Goal: Transaction & Acquisition: Purchase product/service

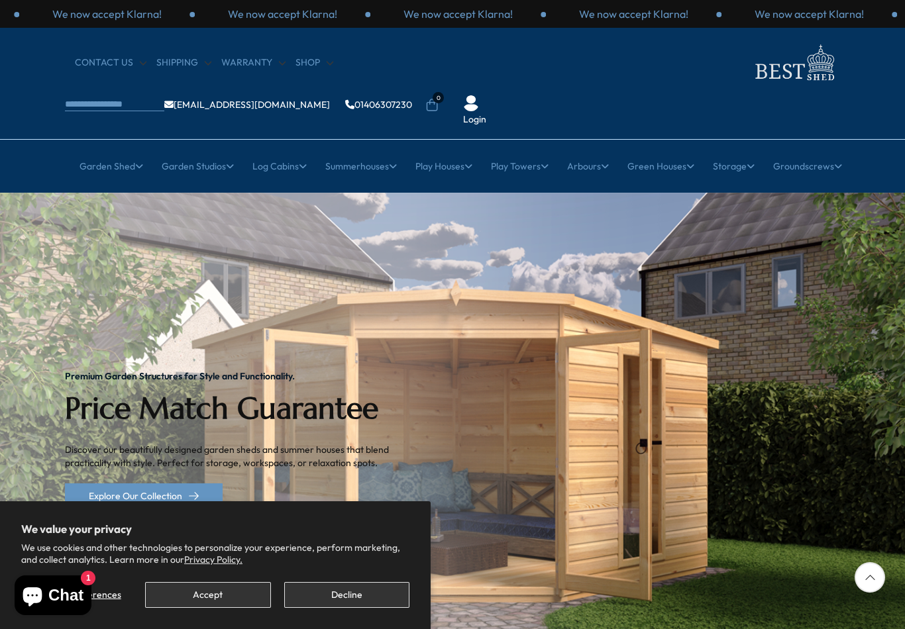
click at [233, 591] on button "Accept" at bounding box center [207, 595] width 125 height 26
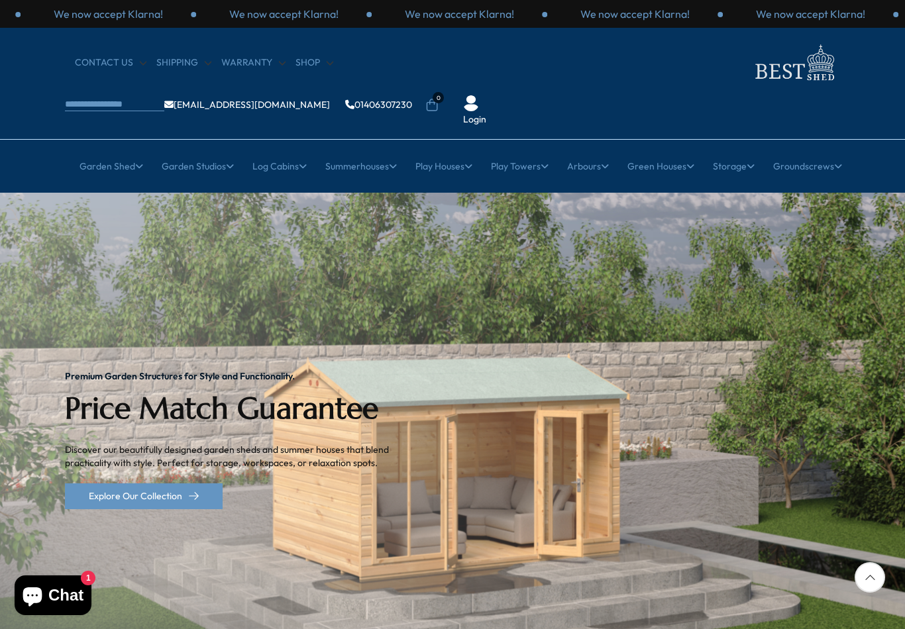
click at [211, 468] on link "Pent roof sheds" at bounding box center [187, 479] width 68 height 23
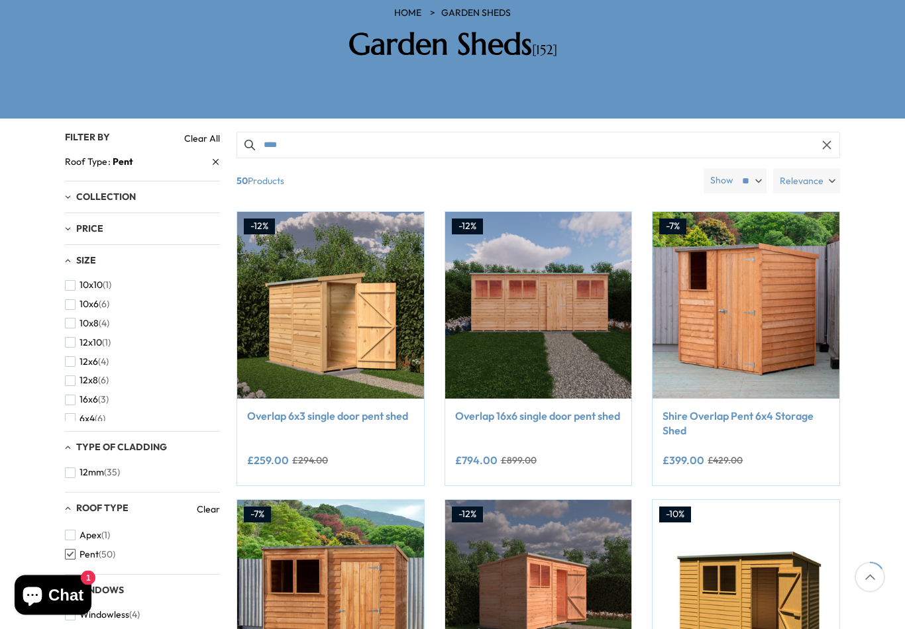
scroll to position [229, 0]
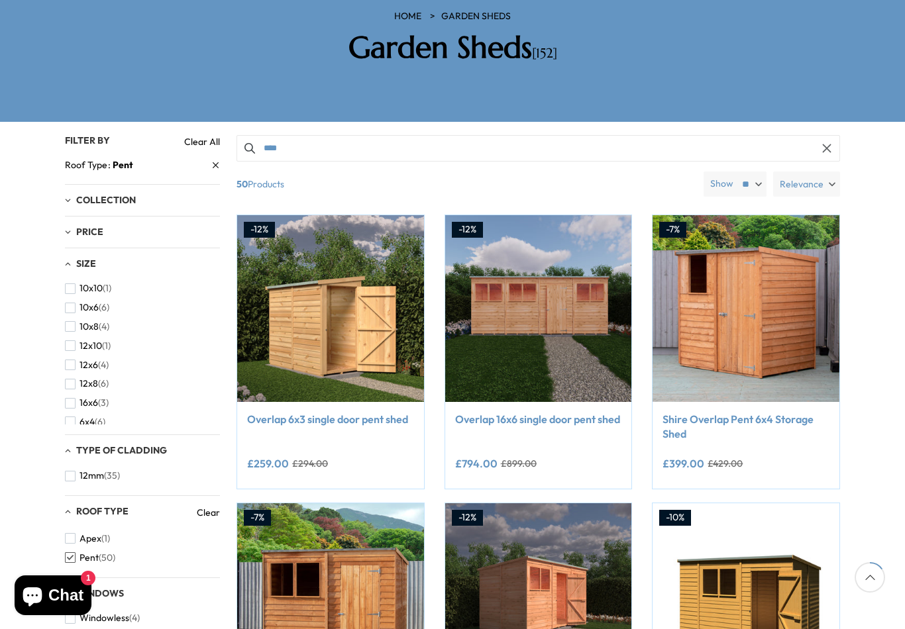
click at [72, 321] on span "button" at bounding box center [70, 326] width 11 height 11
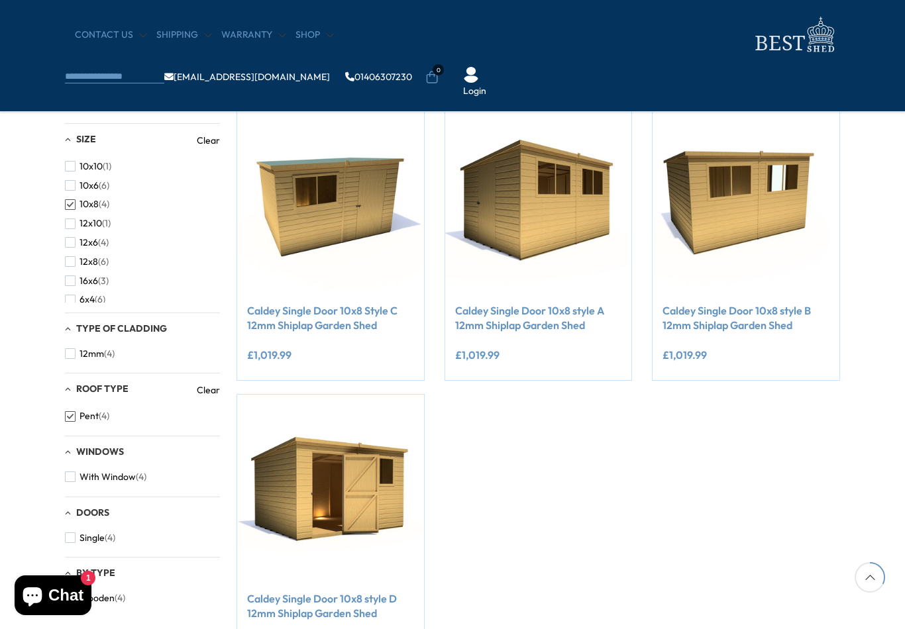
scroll to position [214, 0]
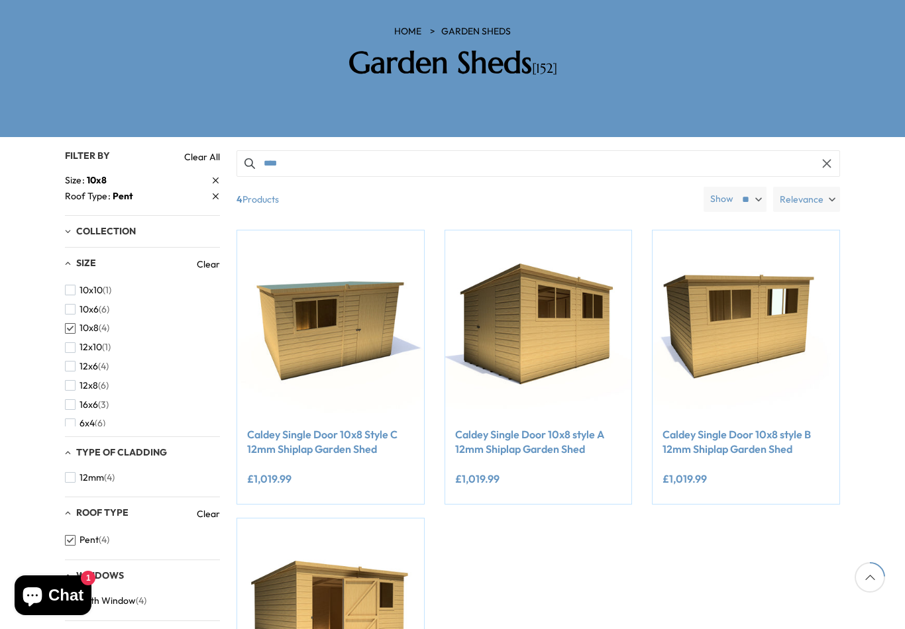
click at [299, 427] on link "Caldey Single Door 10x8 Style C 12mm Shiplap Garden Shed" at bounding box center [330, 442] width 167 height 30
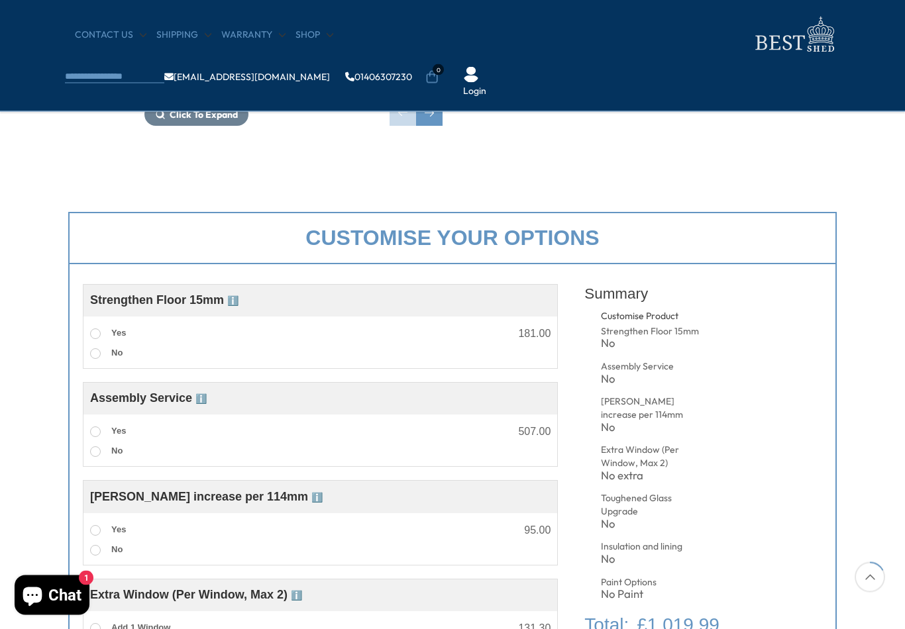
scroll to position [356, 0]
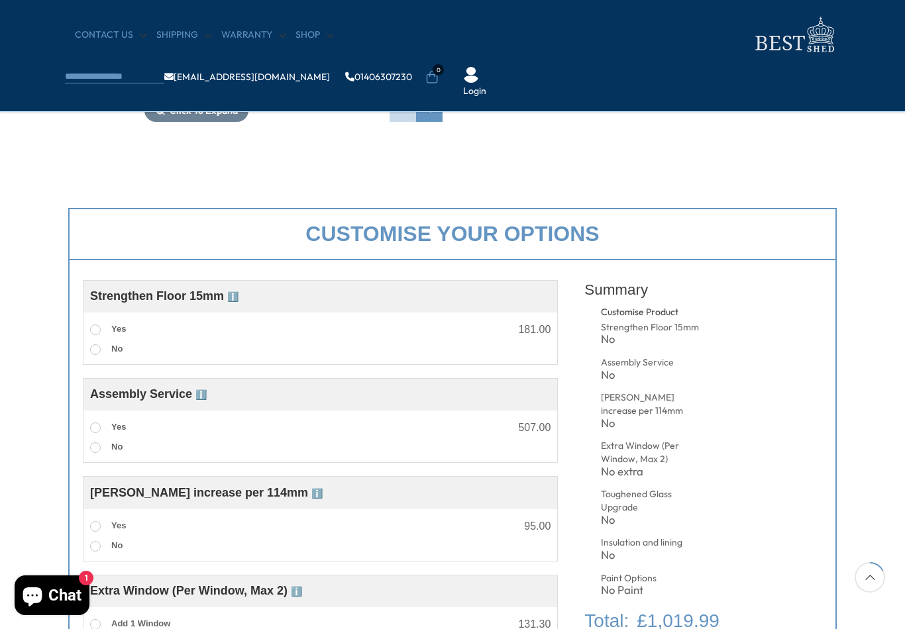
click at [98, 325] on span at bounding box center [95, 330] width 11 height 11
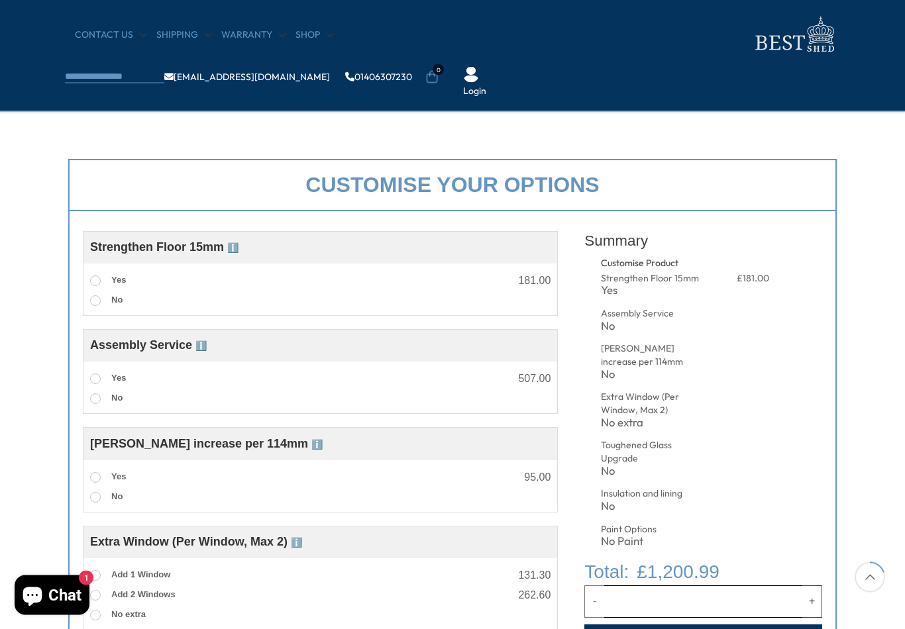
scroll to position [405, 0]
click at [95, 372] on label "Yes" at bounding box center [108, 378] width 36 height 17
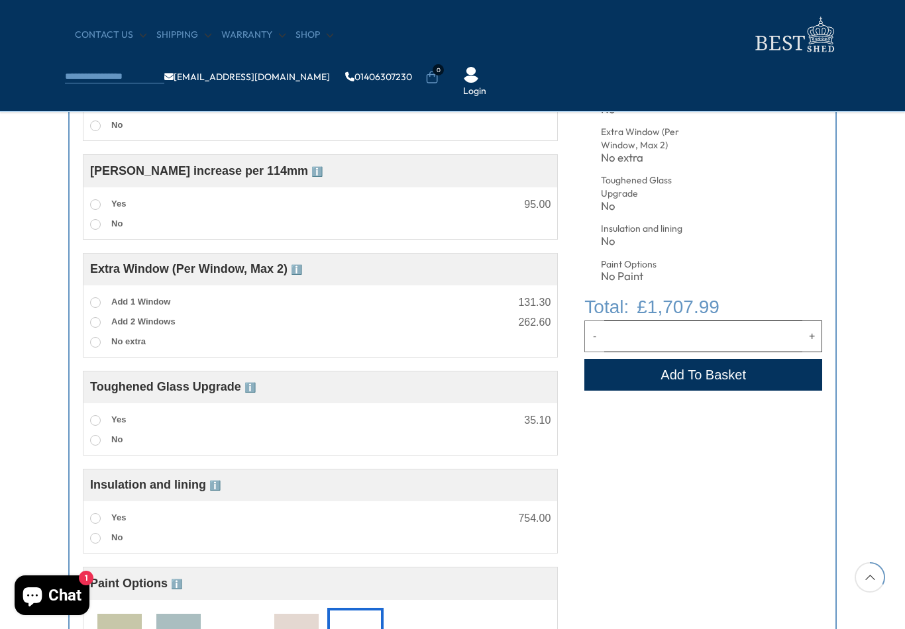
scroll to position [676, 0]
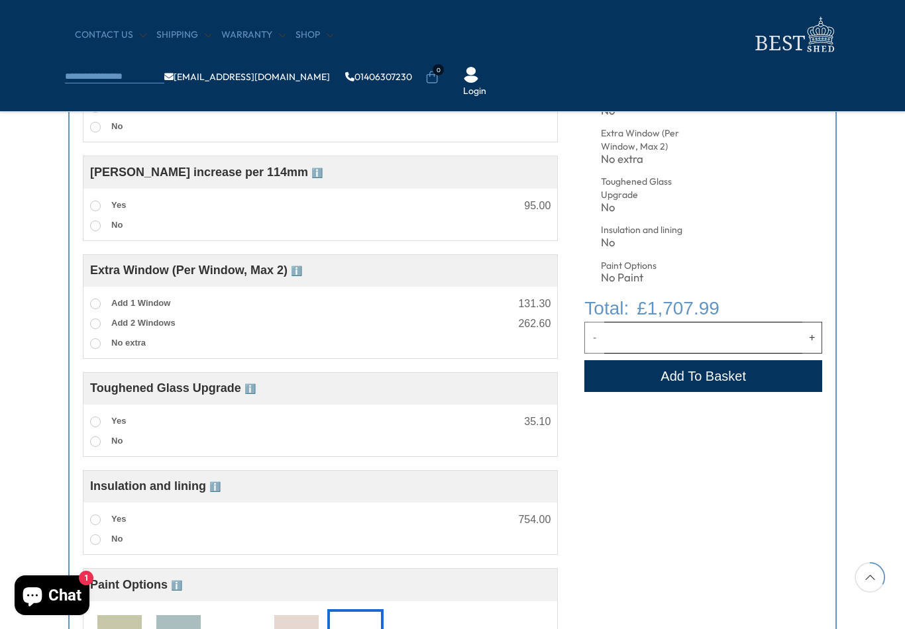
click at [96, 420] on label "Yes" at bounding box center [108, 421] width 36 height 17
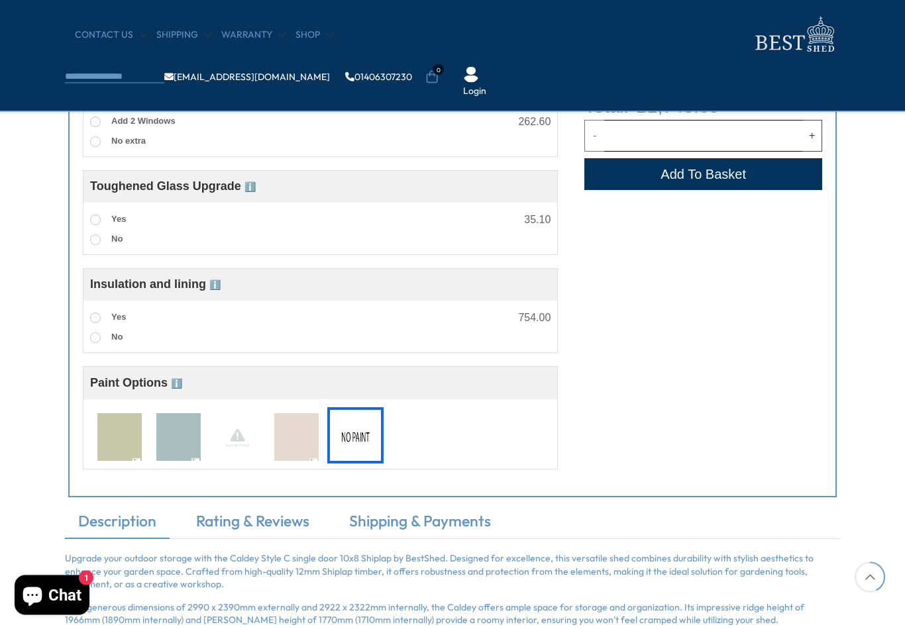
scroll to position [880, 0]
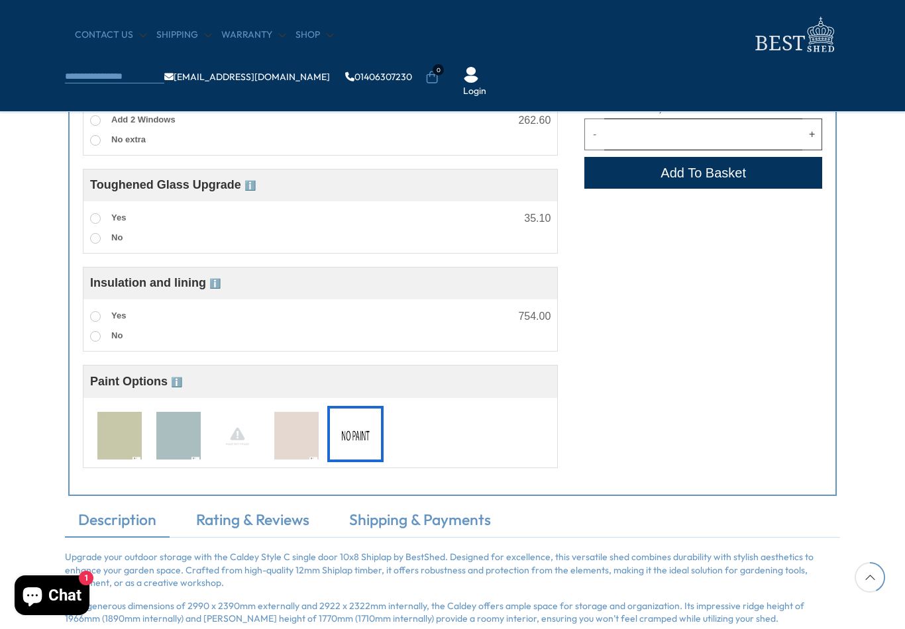
click at [176, 447] on img at bounding box center [178, 436] width 44 height 49
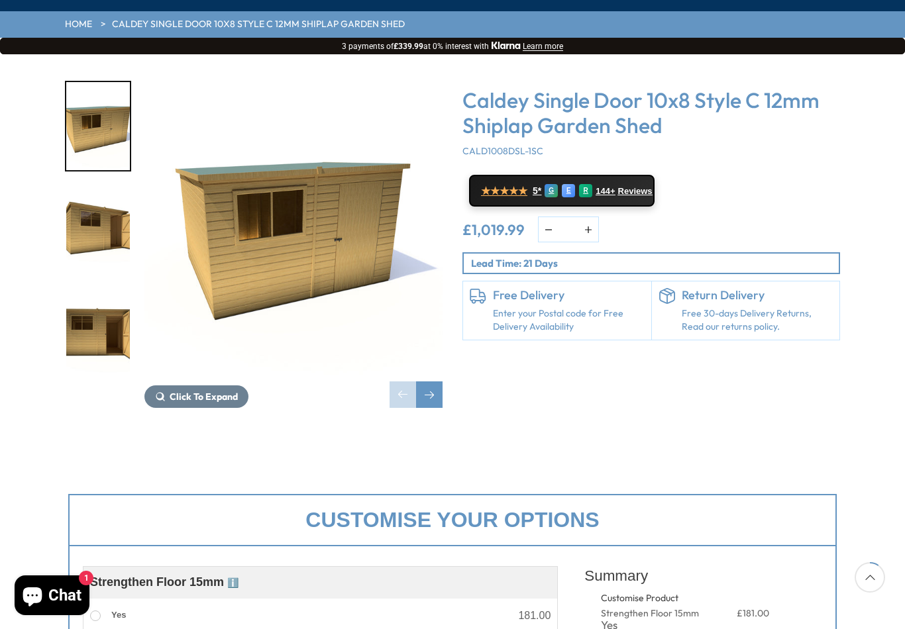
scroll to position [78, 0]
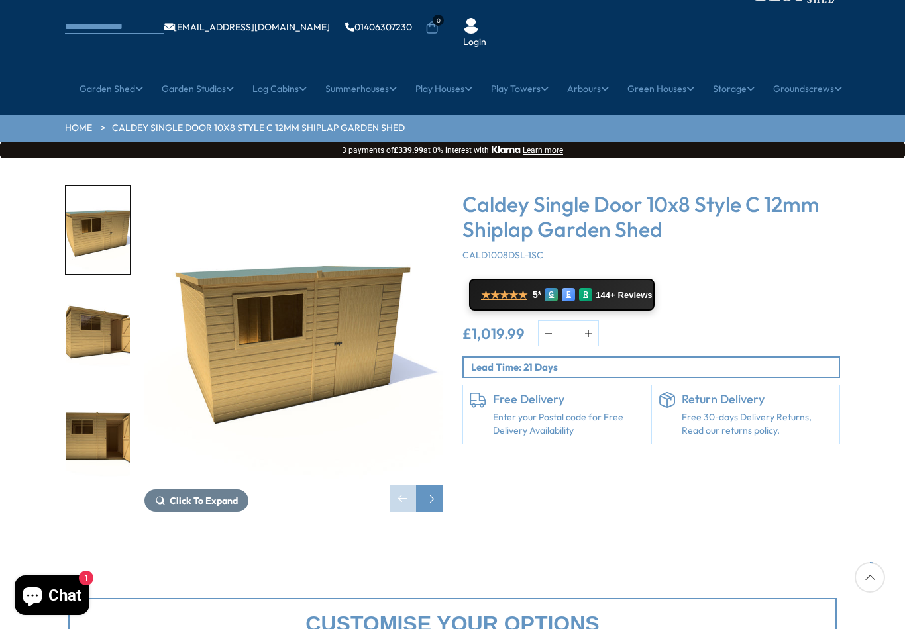
click at [434, 486] on div "Next slide" at bounding box center [429, 499] width 26 height 26
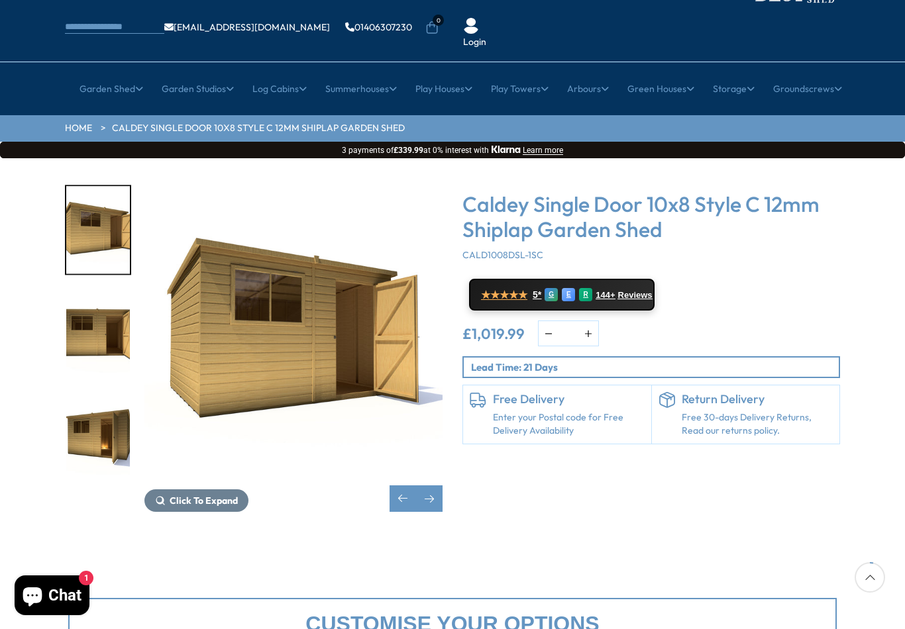
click at [220, 495] on span "Click To Expand" at bounding box center [204, 501] width 68 height 12
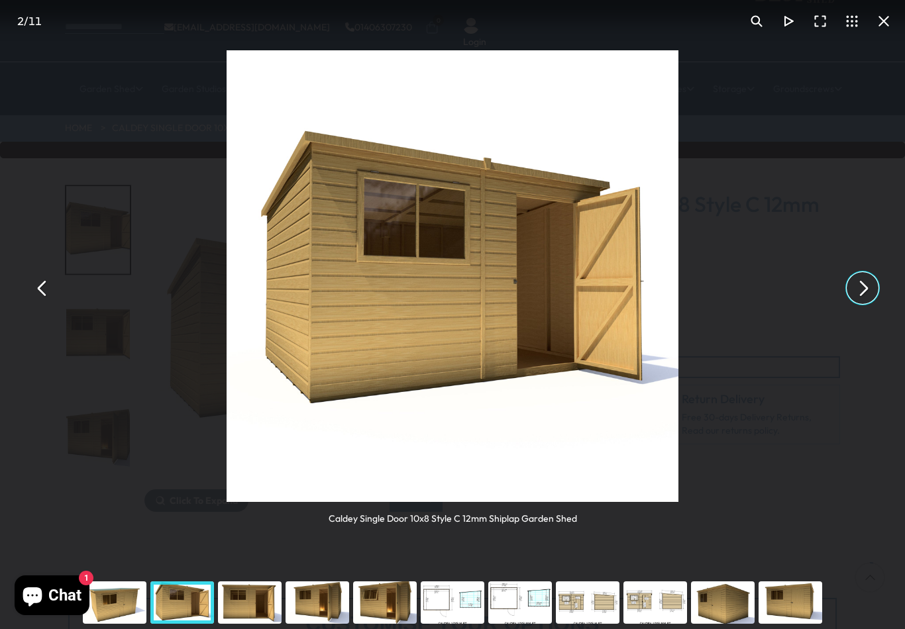
click at [861, 280] on button "You can close this modal content with the ESC key" at bounding box center [863, 288] width 32 height 32
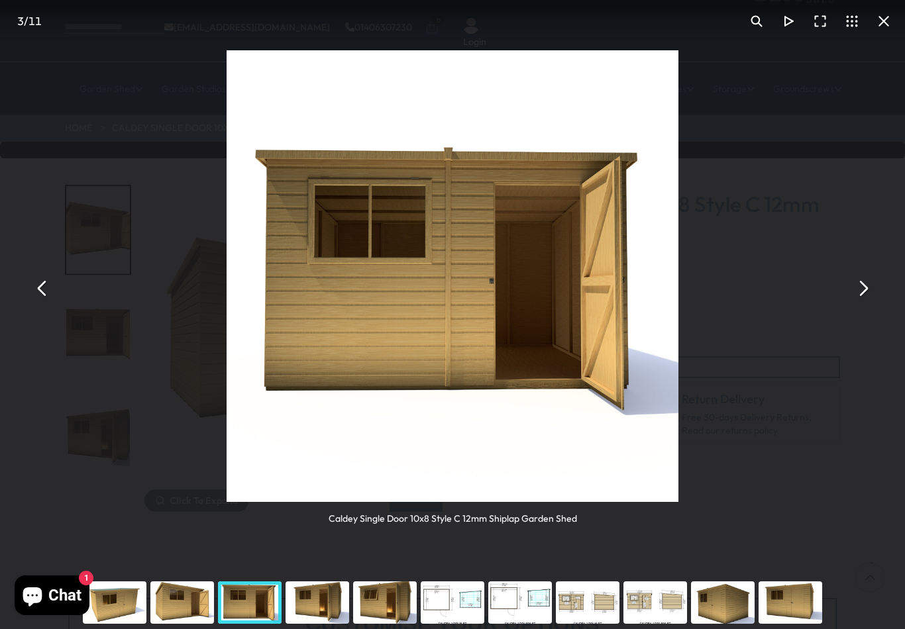
click at [859, 282] on button "You can close this modal content with the ESC key" at bounding box center [863, 288] width 32 height 32
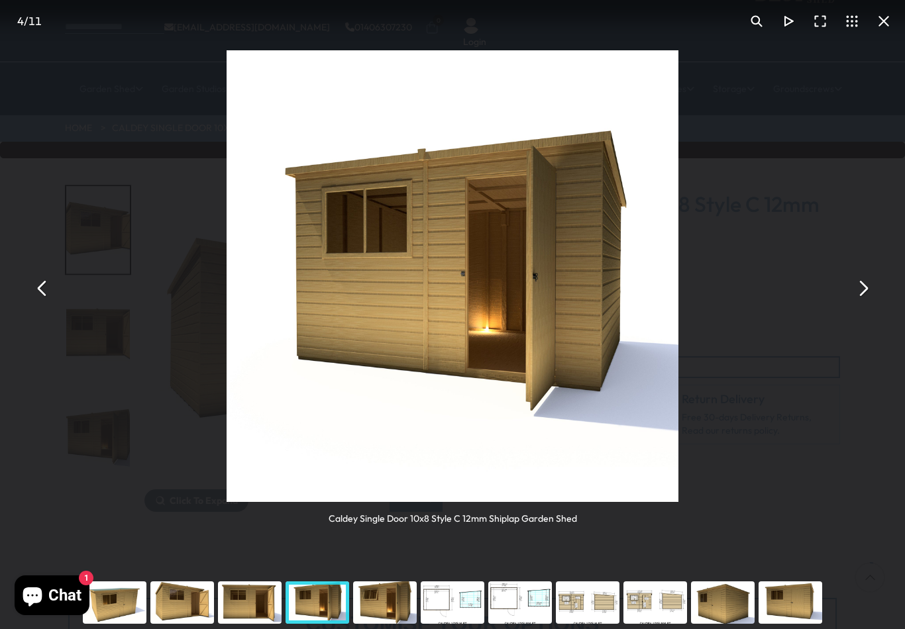
click at [861, 286] on button "You can close this modal content with the ESC key" at bounding box center [863, 288] width 32 height 32
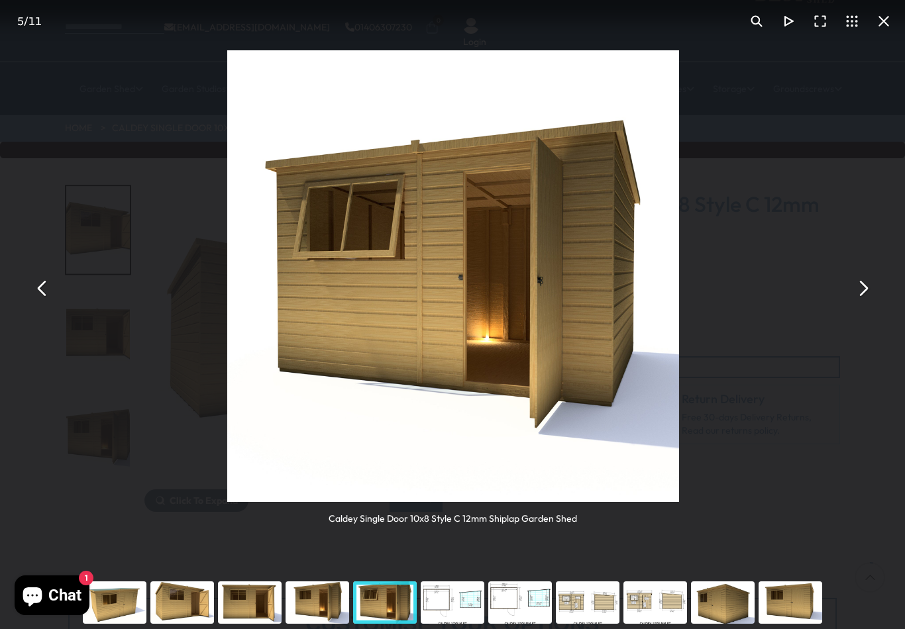
click at [866, 284] on button "You can close this modal content with the ESC key" at bounding box center [863, 288] width 32 height 32
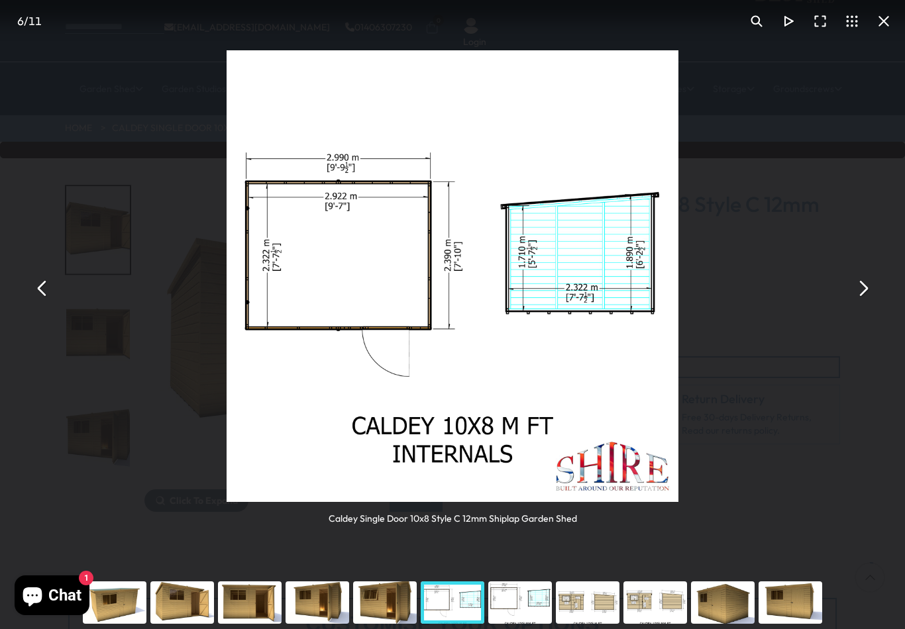
click at [856, 285] on button "You can close this modal content with the ESC key" at bounding box center [863, 288] width 32 height 32
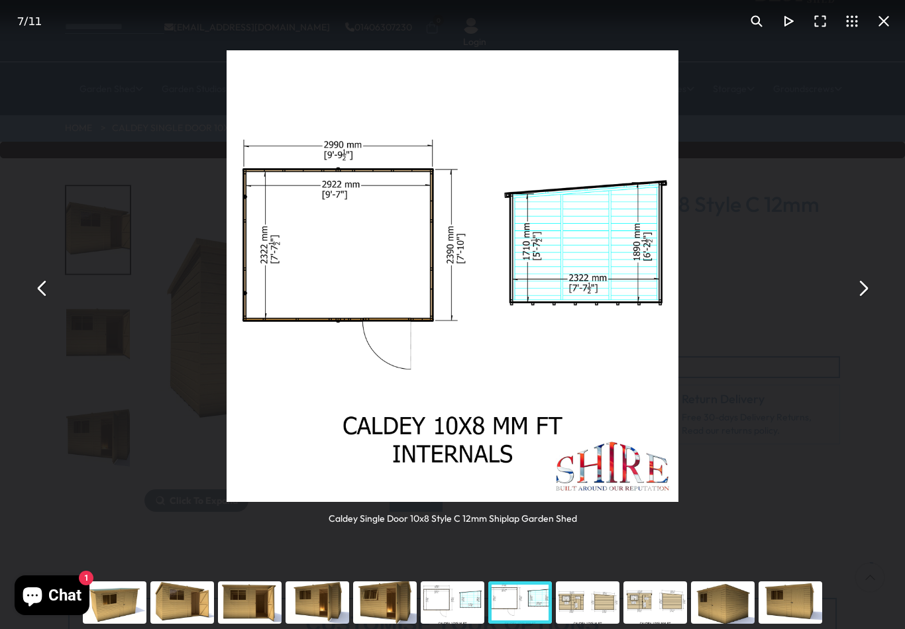
click at [861, 280] on button "You can close this modal content with the ESC key" at bounding box center [863, 288] width 32 height 32
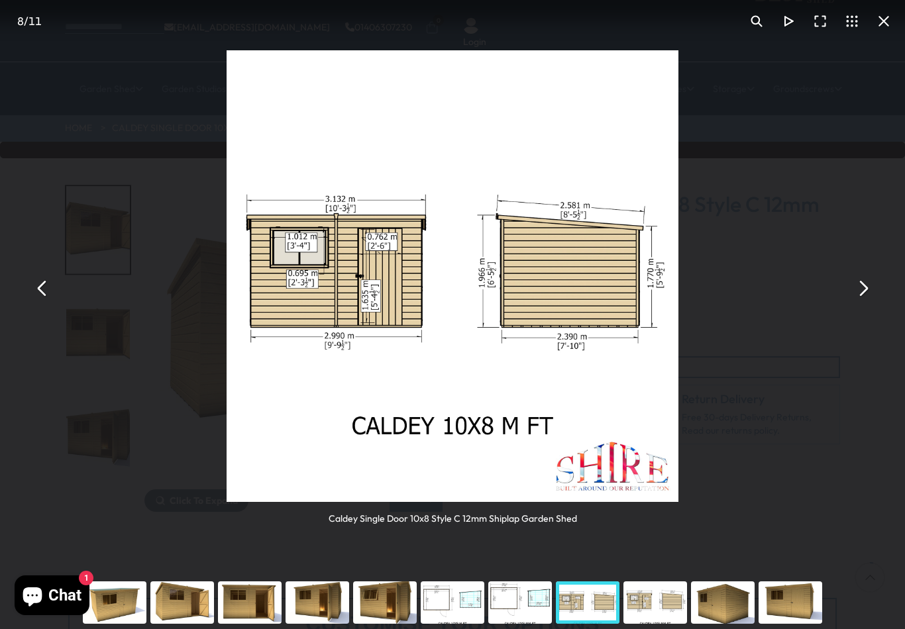
click at [859, 284] on button "You can close this modal content with the ESC key" at bounding box center [863, 288] width 32 height 32
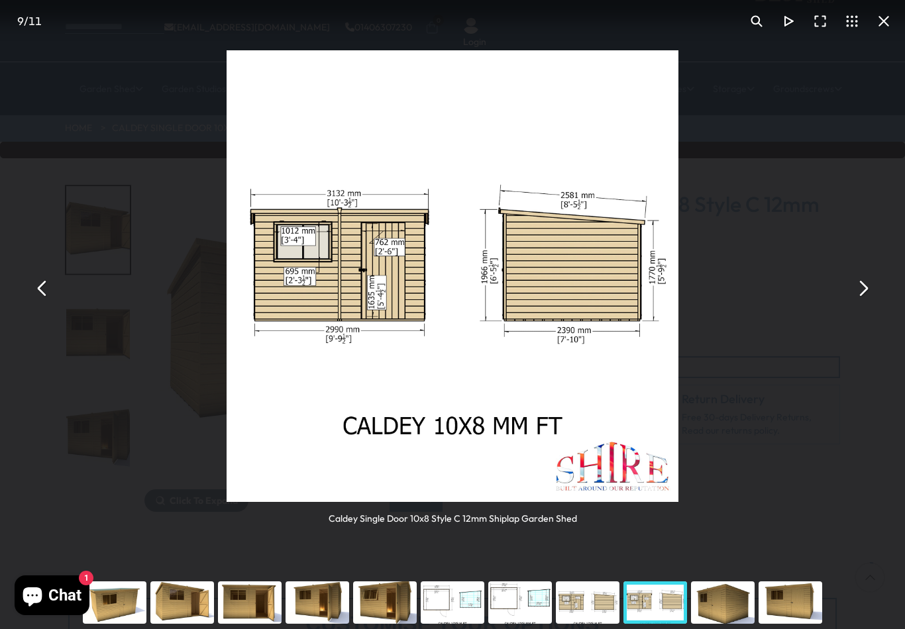
click at [859, 284] on button "You can close this modal content with the ESC key" at bounding box center [863, 288] width 32 height 32
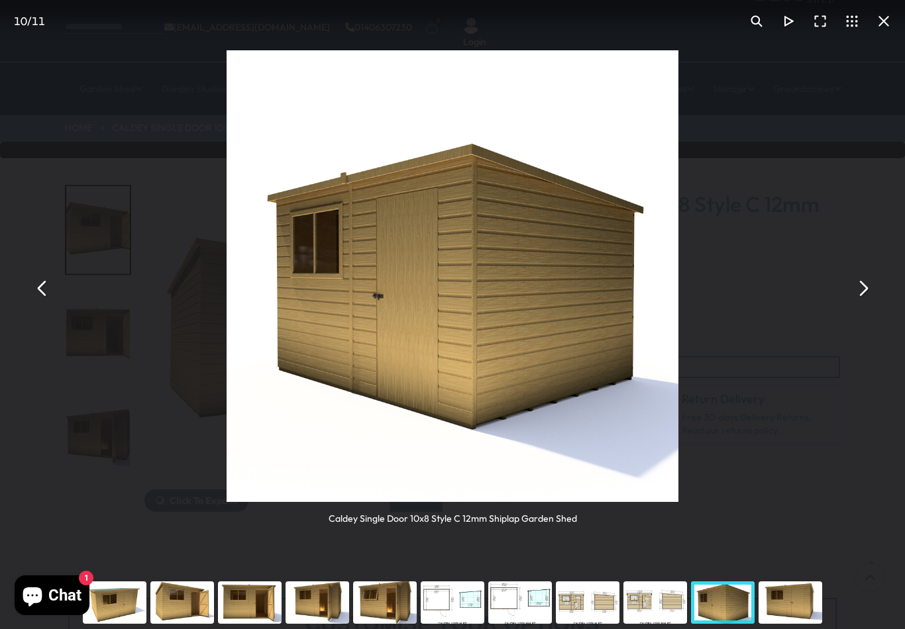
click at [864, 283] on button "You can close this modal content with the ESC key" at bounding box center [863, 288] width 32 height 32
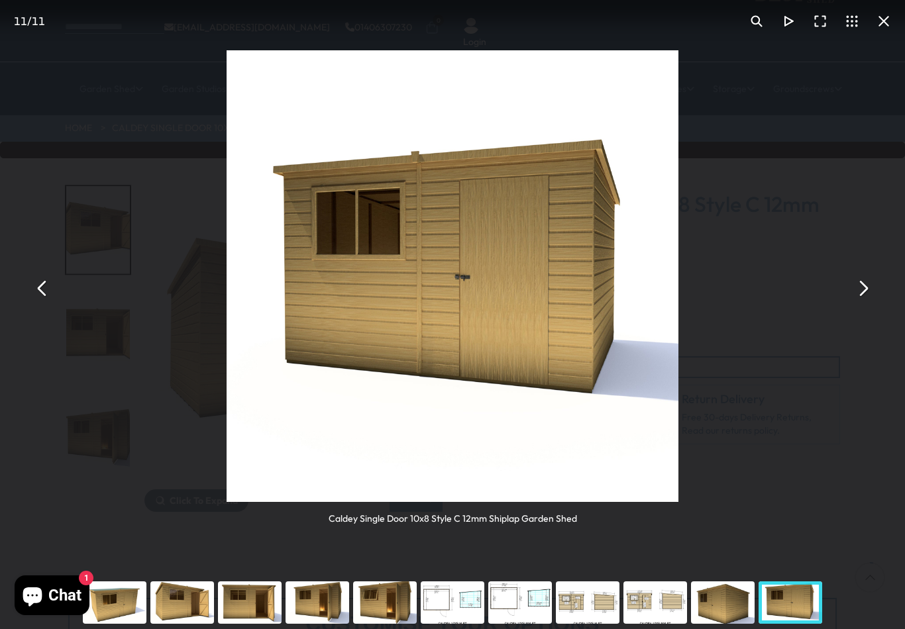
click at [857, 288] on button "You can close this modal content with the ESC key" at bounding box center [863, 288] width 32 height 32
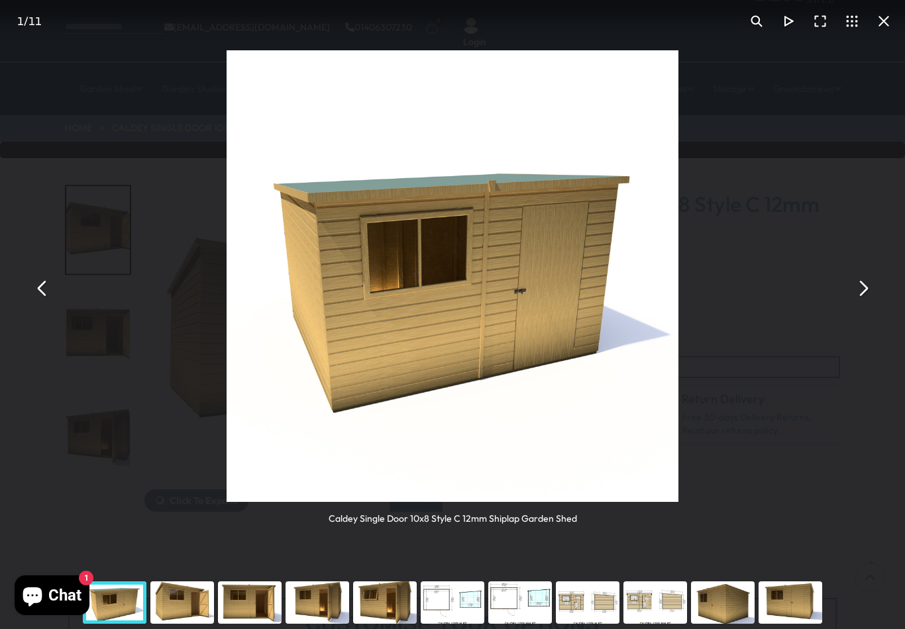
click at [885, 27] on button "You can close this modal content with the ESC key" at bounding box center [884, 21] width 32 height 32
